Goal: Find specific page/section: Find specific page/section

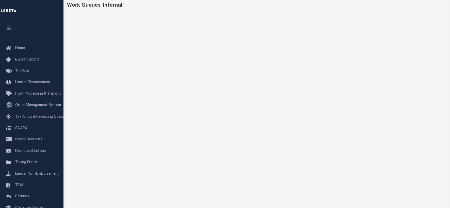
scroll to position [37, 0]
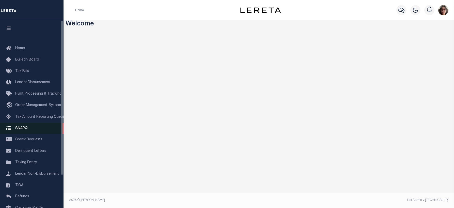
click at [21, 130] on span "SNAPQ" at bounding box center [21, 128] width 12 height 4
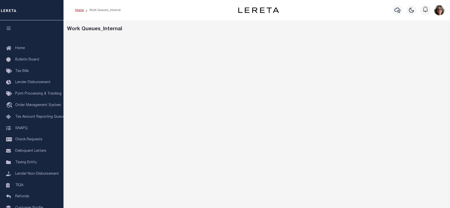
click at [76, 11] on link "Home" at bounding box center [79, 10] width 9 height 3
